Goal: Navigation & Orientation: Find specific page/section

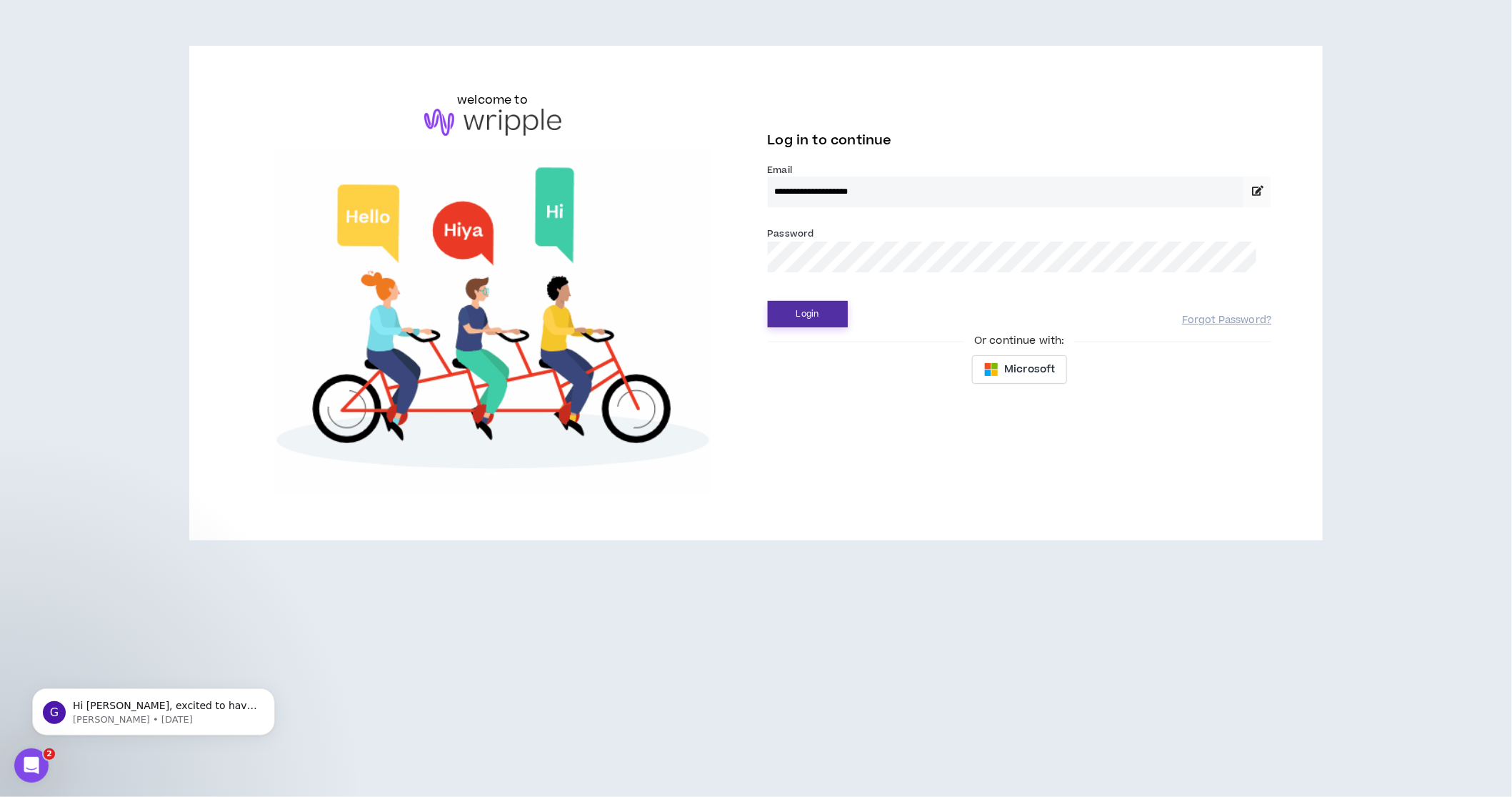
click at [816, 327] on button "Login" at bounding box center [807, 314] width 80 height 26
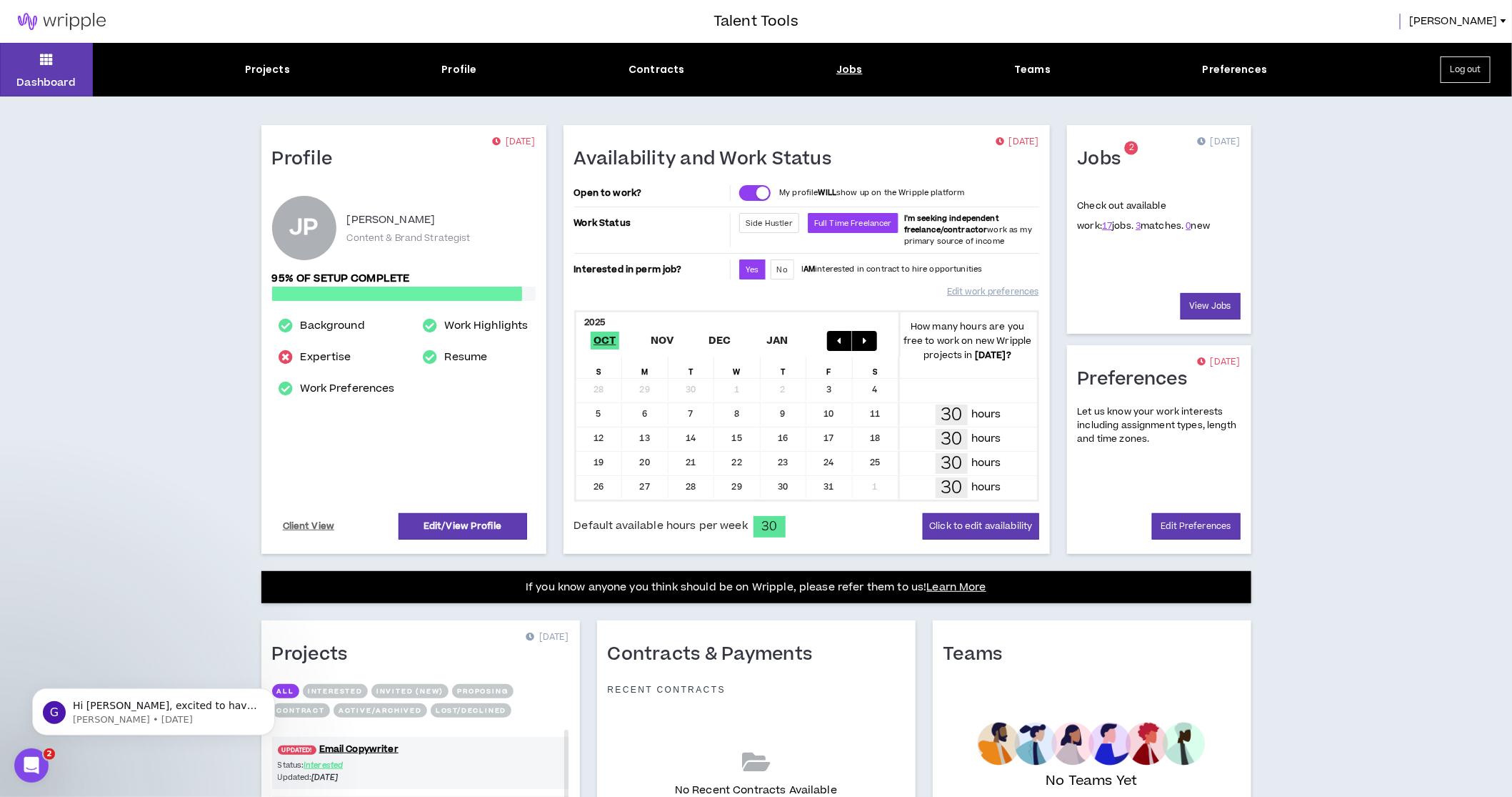
click at [850, 75] on div "Jobs" at bounding box center [849, 70] width 26 height 15
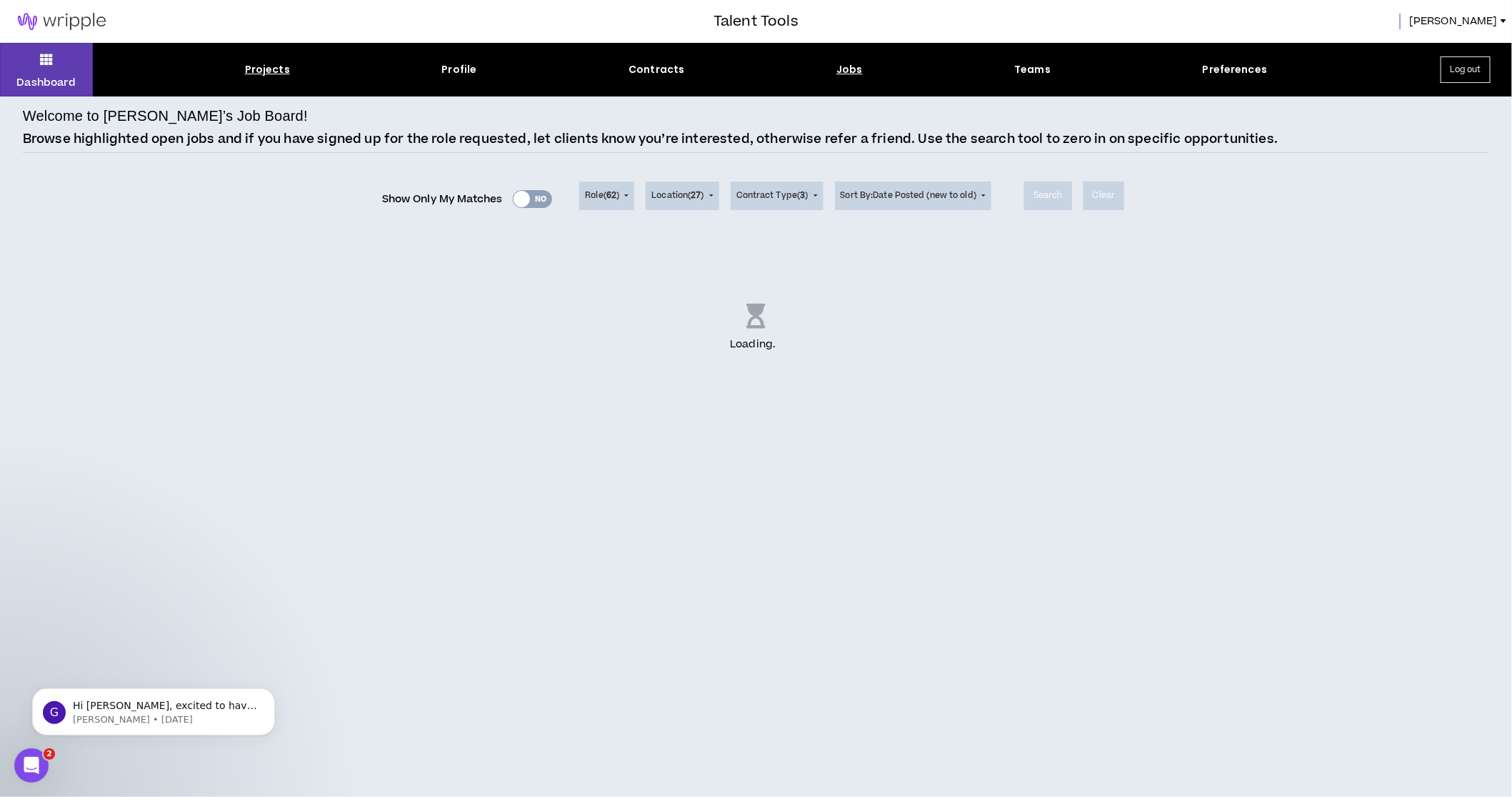
click at [255, 69] on div "Projects" at bounding box center [267, 70] width 45 height 15
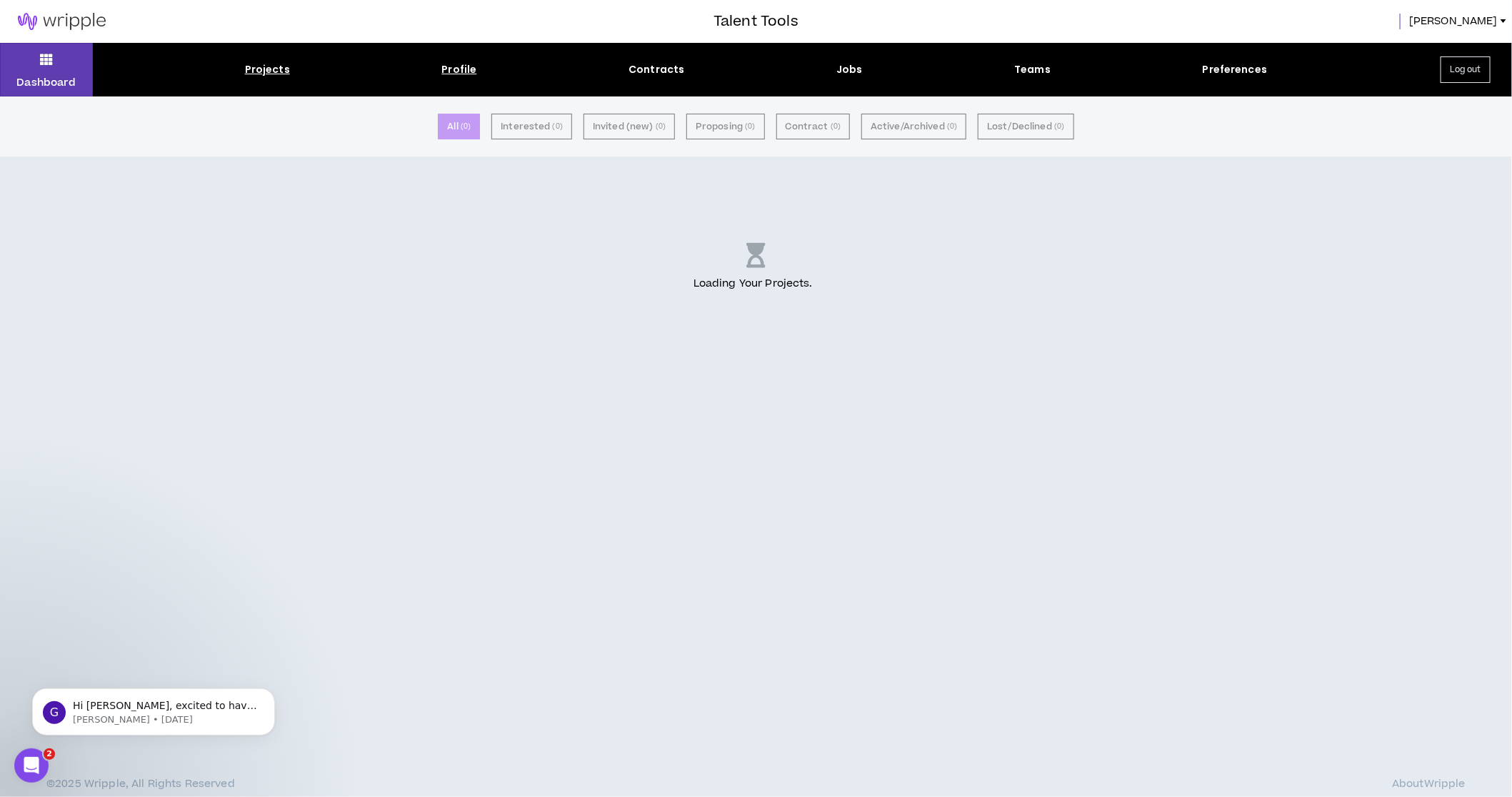
click at [446, 69] on div "Profile" at bounding box center [460, 70] width 35 height 15
click at [650, 76] on div "Contracts" at bounding box center [656, 70] width 56 height 15
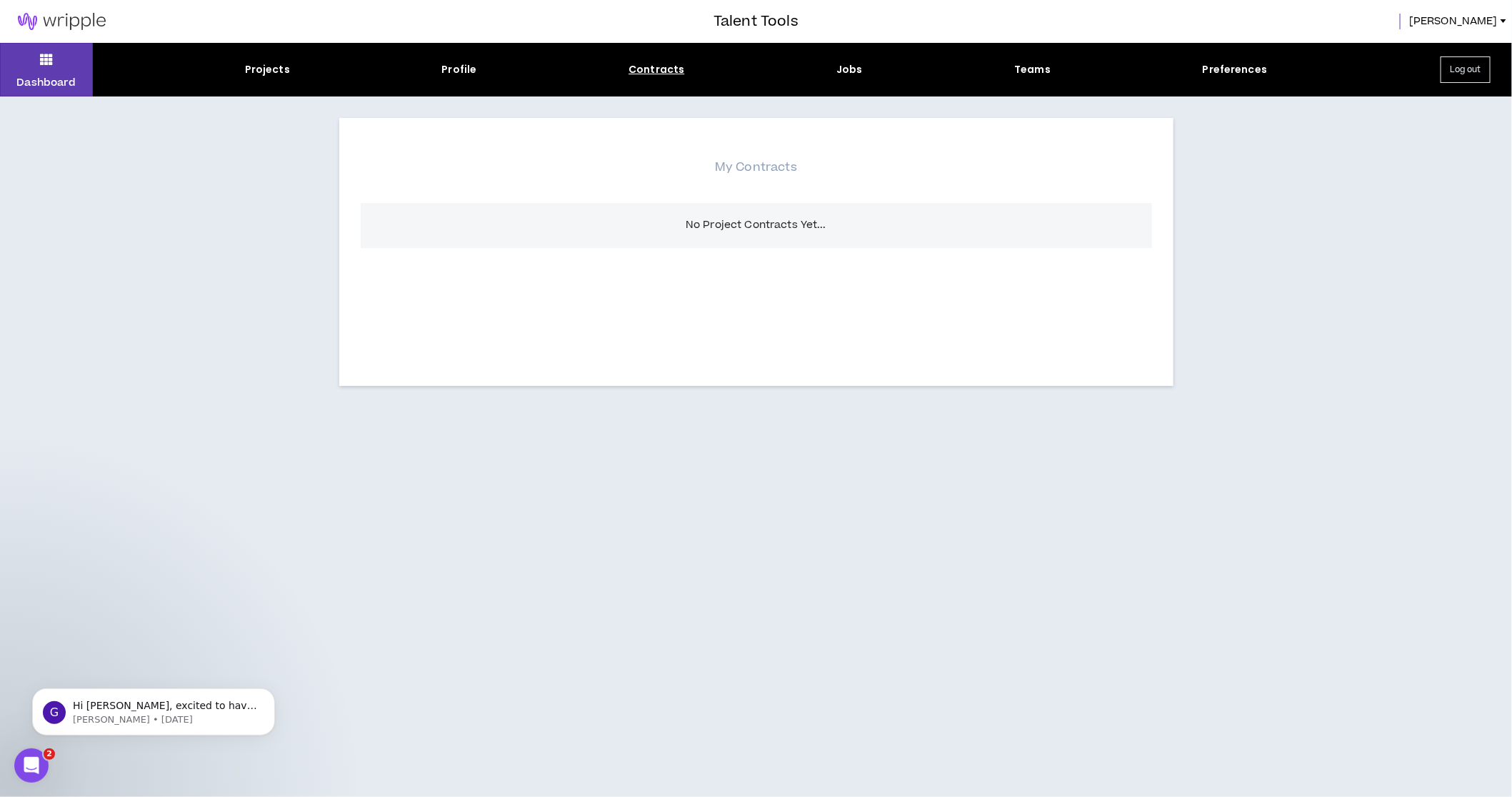
click at [843, 83] on div "Dashboard Projects Profile Contracts Jobs Teams Preferences Log out" at bounding box center [756, 70] width 1512 height 54
click at [843, 67] on div "Jobs" at bounding box center [849, 70] width 26 height 15
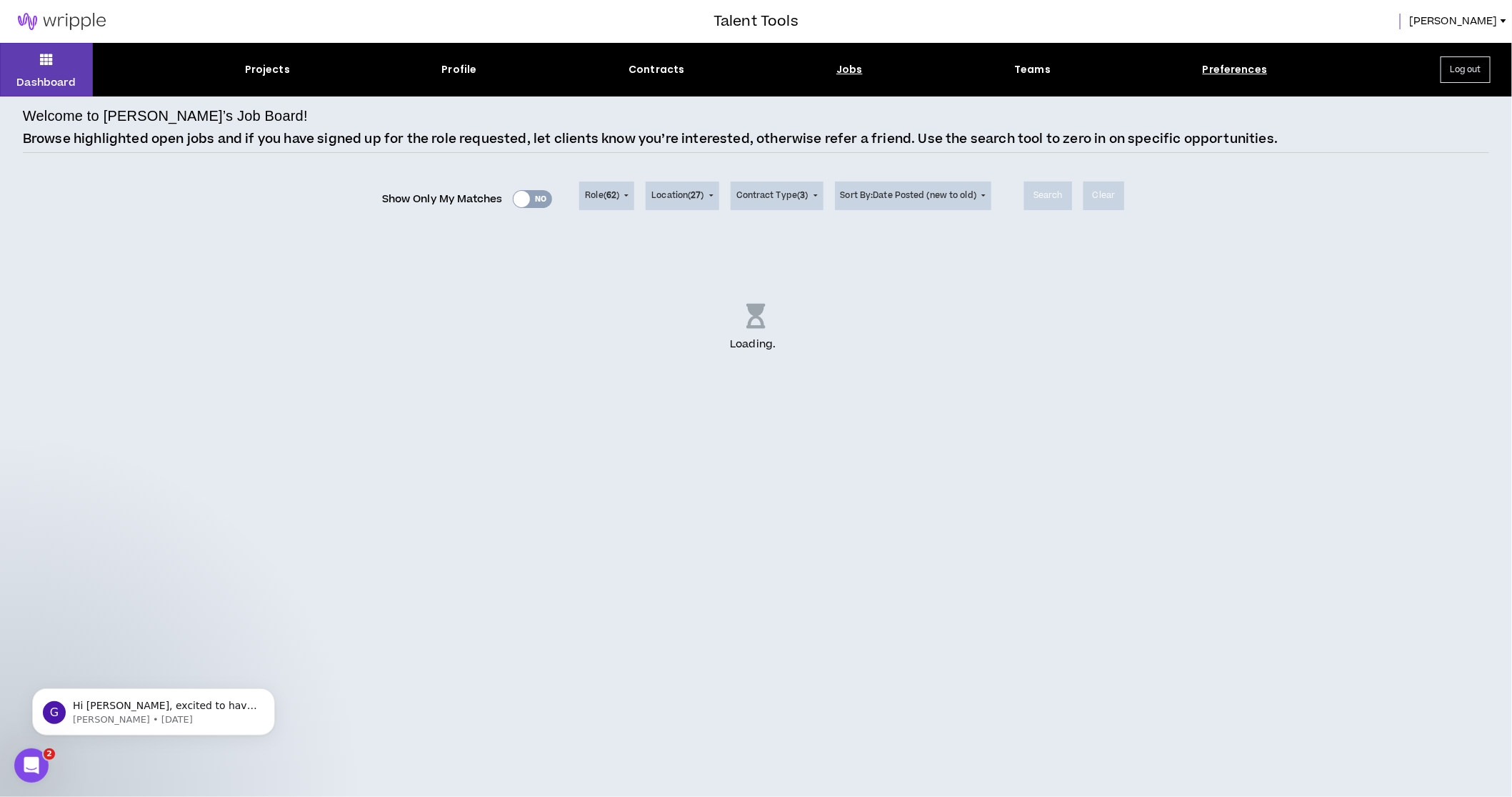
click at [1231, 71] on div "Preferences" at bounding box center [1235, 70] width 65 height 15
